Goal: Entertainment & Leisure: Consume media (video, audio)

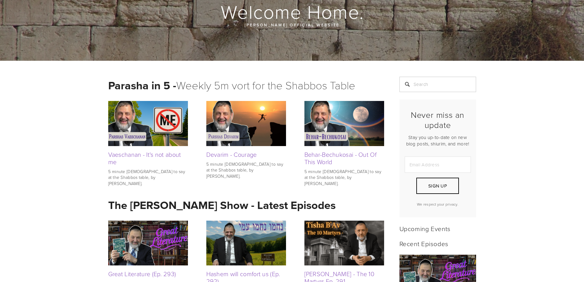
scroll to position [123, 0]
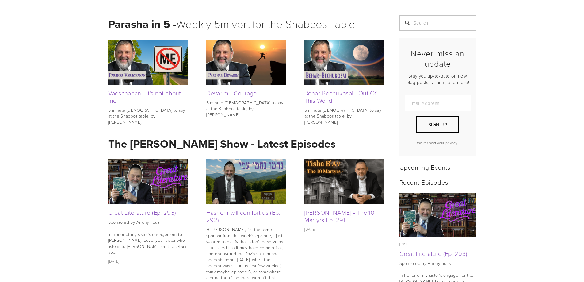
click at [160, 178] on img at bounding box center [148, 181] width 80 height 45
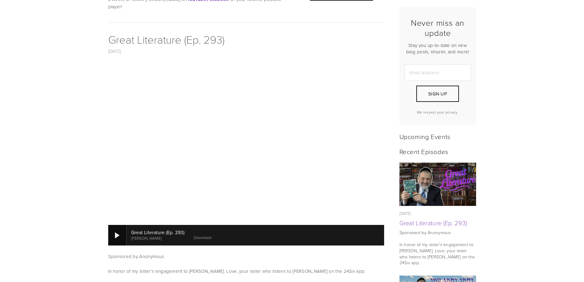
click at [115, 232] on div at bounding box center [117, 235] width 5 height 6
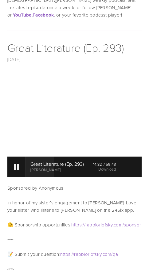
scroll to position [153, 0]
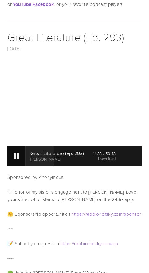
click at [17, 153] on div at bounding box center [16, 156] width 5 height 6
click at [14, 153] on div at bounding box center [16, 156] width 5 height 6
